Goal: Check status: Check status

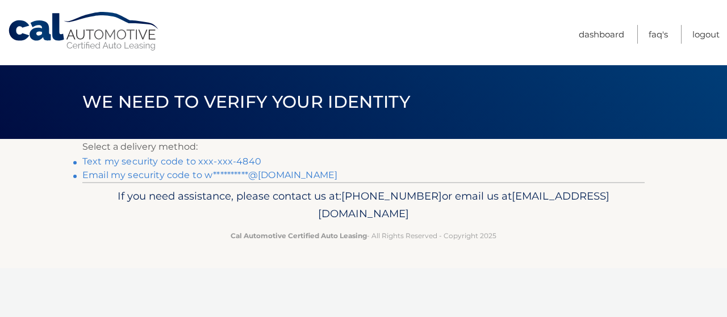
click at [235, 162] on link "Text my security code to xxx-xxx-4840" at bounding box center [171, 161] width 179 height 11
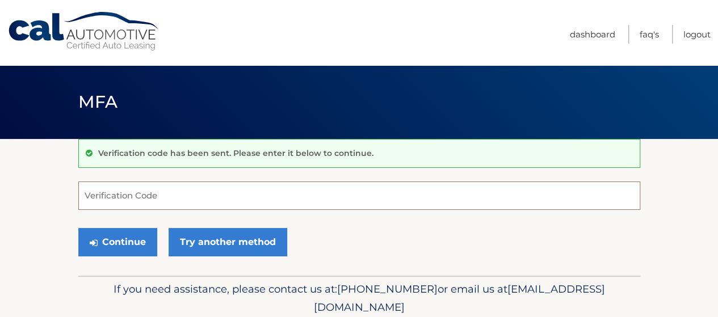
click at [189, 202] on input "Verification Code" at bounding box center [359, 196] width 562 height 28
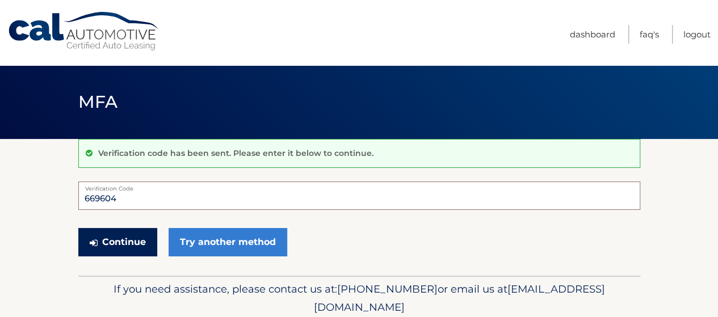
type input "669604"
click at [118, 240] on button "Continue" at bounding box center [117, 242] width 79 height 28
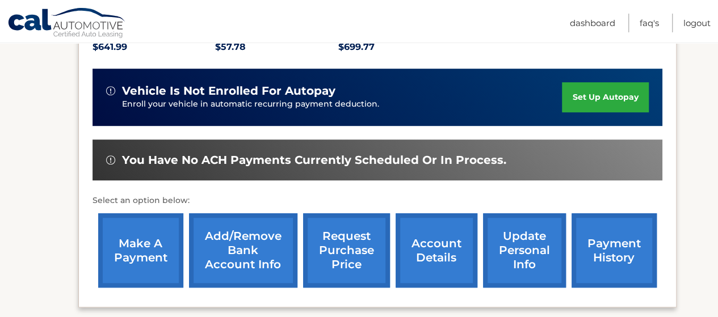
scroll to position [279, 0]
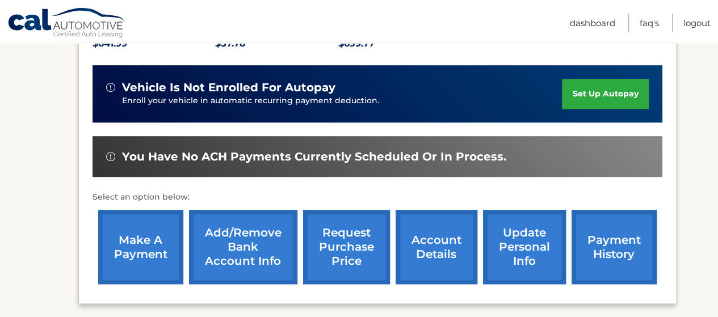
click at [427, 235] on link "account details" at bounding box center [437, 247] width 82 height 74
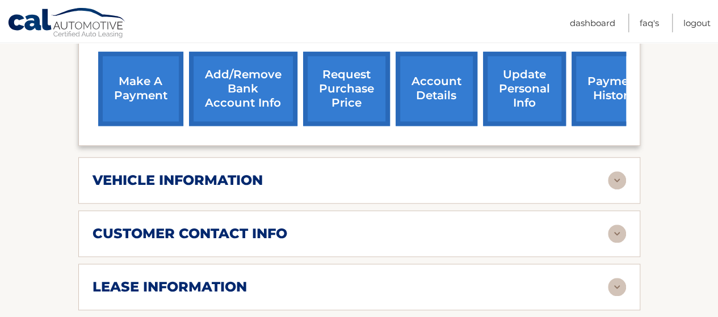
scroll to position [454, 0]
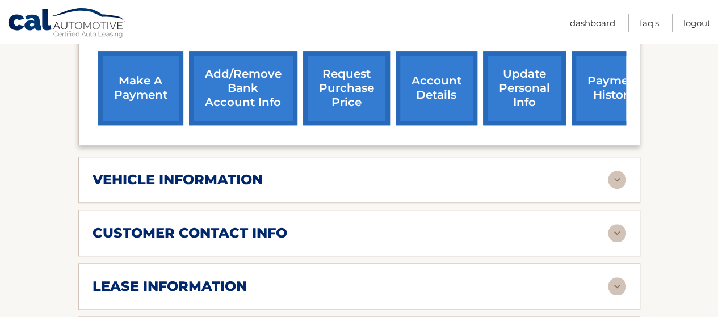
click at [357, 172] on div "vehicle information" at bounding box center [351, 180] width 516 height 17
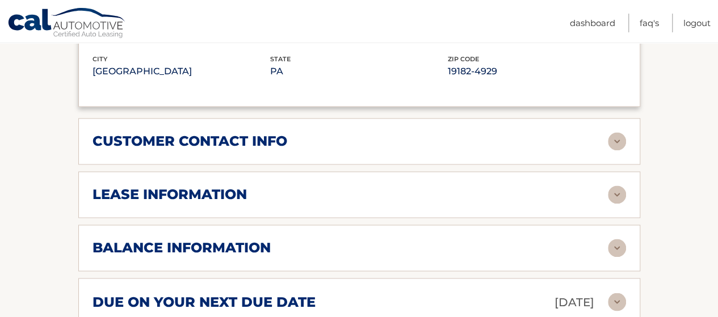
scroll to position [824, 0]
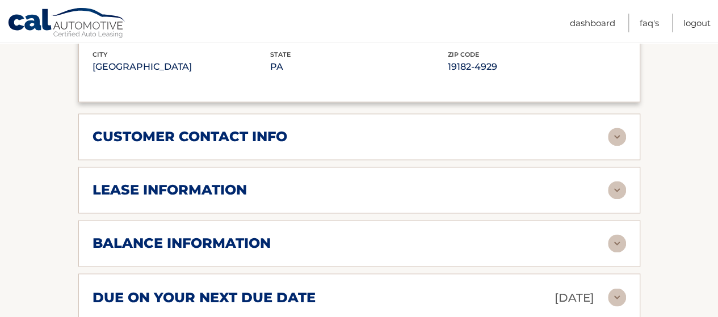
click at [357, 172] on div "lease information Contract Start Date [DATE] Term 39 Maturity Date [DATE] Start…" at bounding box center [359, 190] width 562 height 47
click at [619, 187] on img at bounding box center [617, 190] width 18 height 18
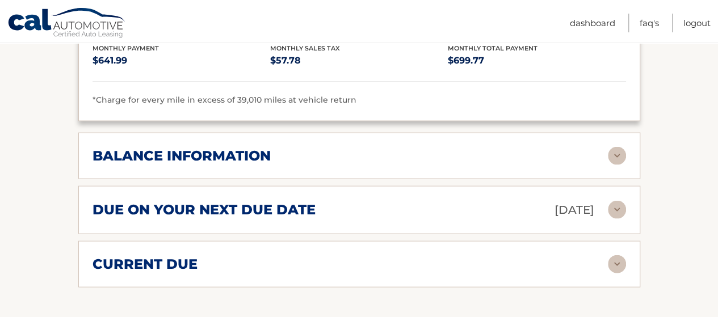
scroll to position [1125, 0]
click at [415, 154] on div "balance information" at bounding box center [351, 155] width 516 height 17
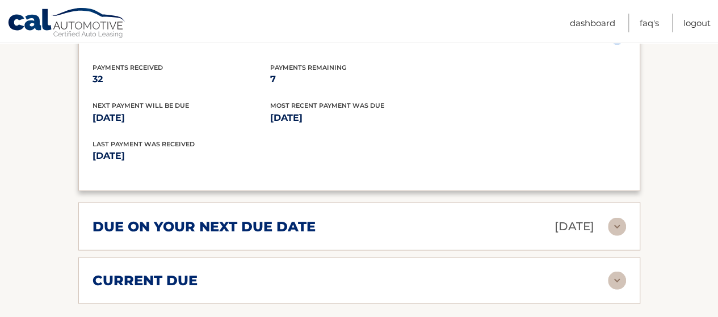
scroll to position [1247, 0]
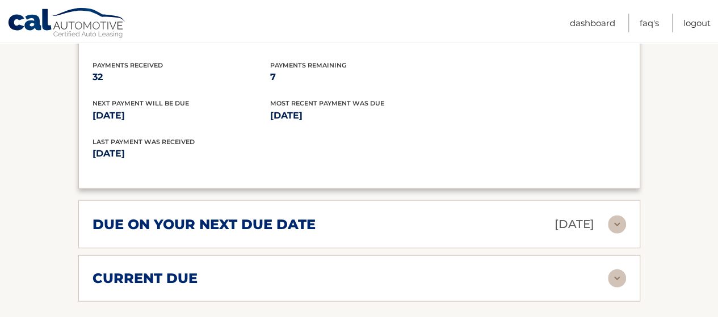
click at [383, 220] on div "due on your next due date [DATE]" at bounding box center [351, 225] width 516 height 20
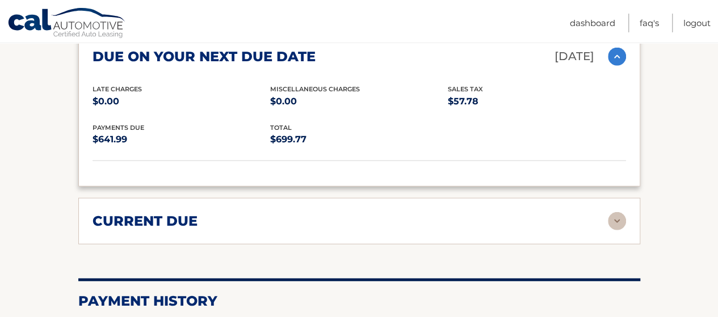
scroll to position [1416, 0]
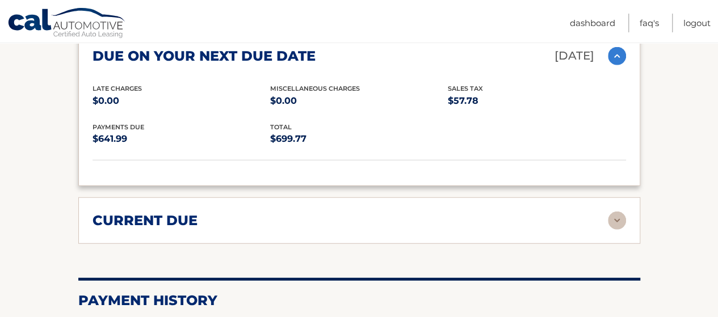
click at [383, 220] on div "current due" at bounding box center [351, 220] width 516 height 17
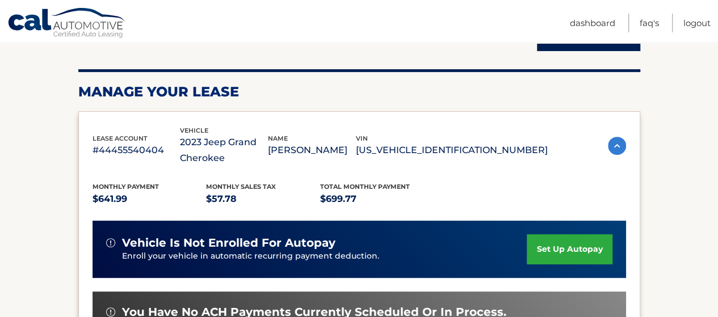
scroll to position [139, 0]
